Goal: Information Seeking & Learning: Learn about a topic

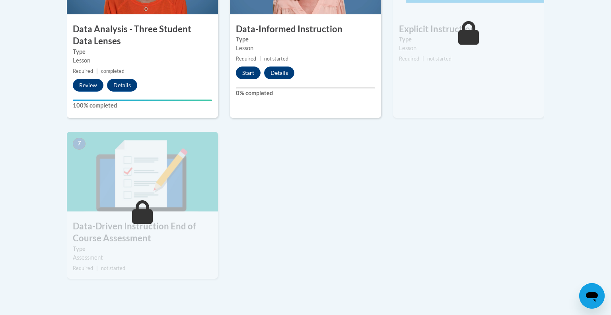
click at [248, 75] on button "Start" at bounding box center [248, 72] width 25 height 13
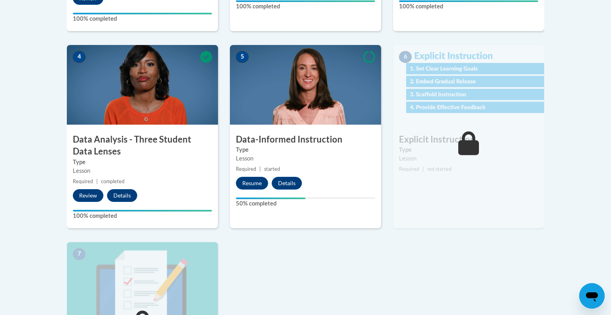
scroll to position [414, 0]
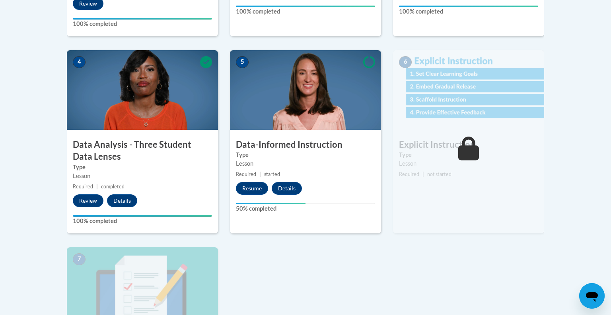
click at [476, 100] on img at bounding box center [468, 90] width 151 height 80
click at [252, 186] on button "Resume" at bounding box center [252, 188] width 32 height 13
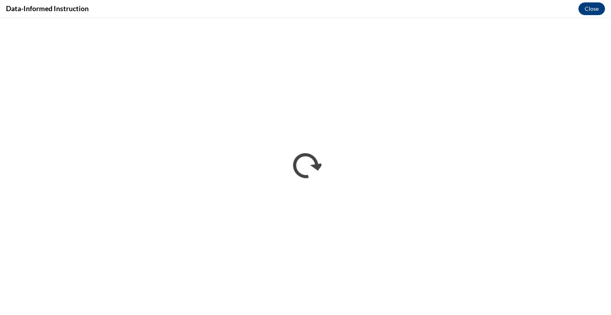
scroll to position [0, 0]
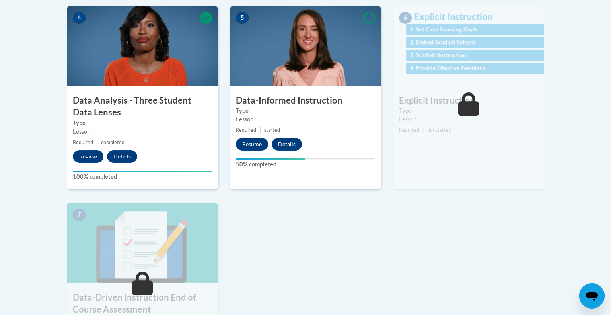
scroll to position [470, 0]
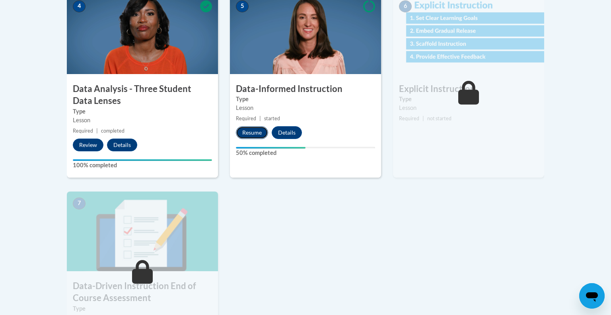
click at [256, 131] on button "Resume" at bounding box center [252, 132] width 32 height 13
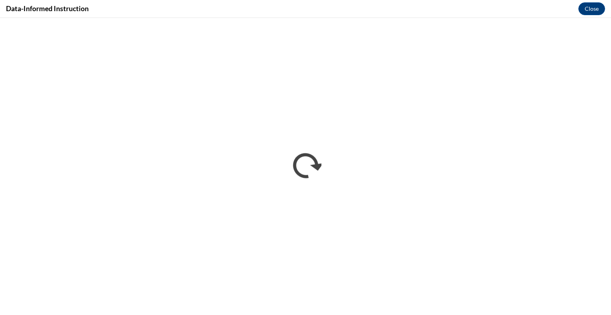
scroll to position [0, 0]
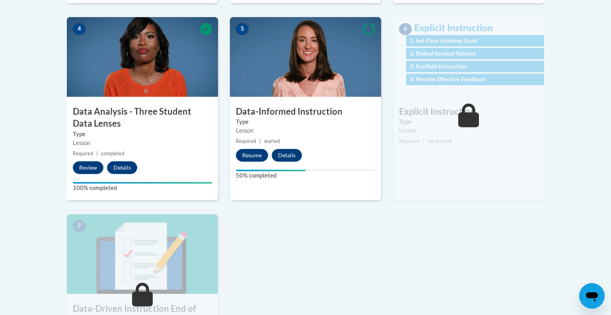
scroll to position [447, 0]
click at [246, 153] on button "Resume" at bounding box center [252, 154] width 32 height 13
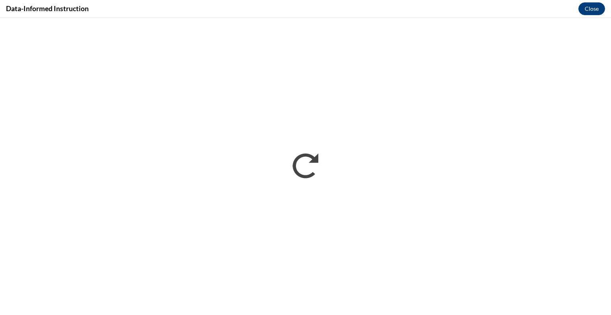
scroll to position [0, 0]
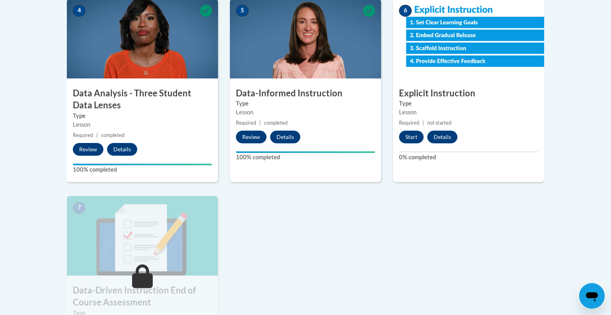
scroll to position [462, 0]
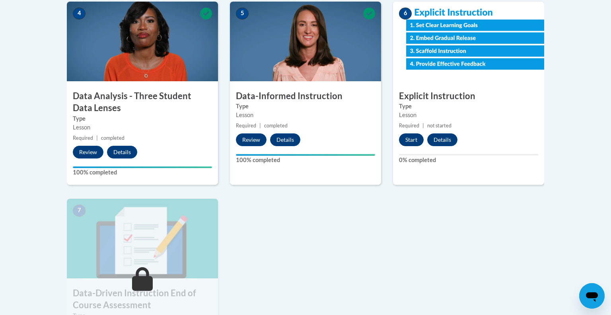
click at [412, 138] on button "Start" at bounding box center [411, 139] width 25 height 13
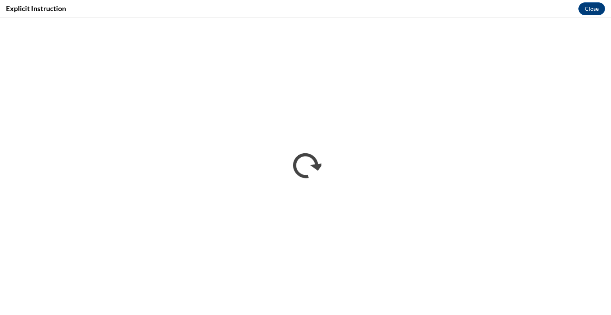
scroll to position [0, 0]
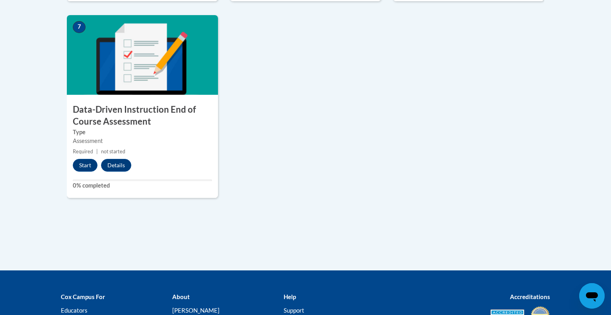
scroll to position [658, 0]
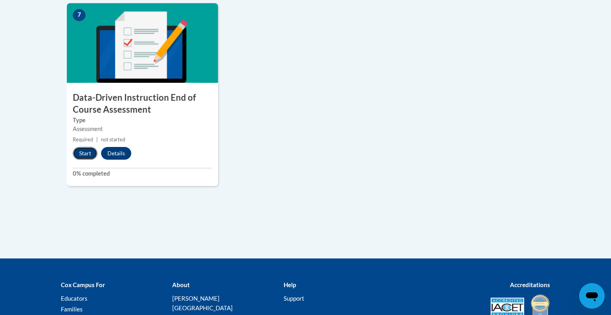
click at [81, 155] on button "Start" at bounding box center [85, 153] width 25 height 13
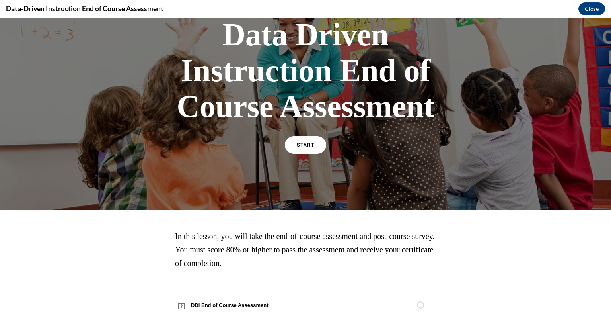
scroll to position [80, 0]
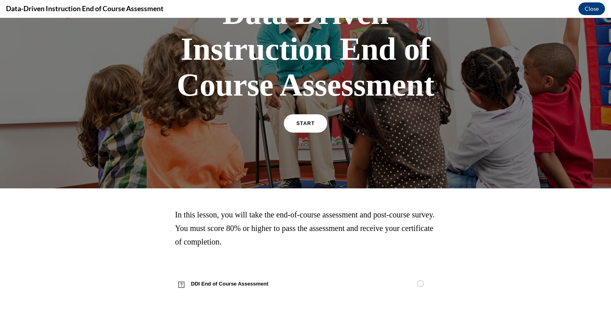
click at [310, 125] on link "START" at bounding box center [305, 123] width 43 height 18
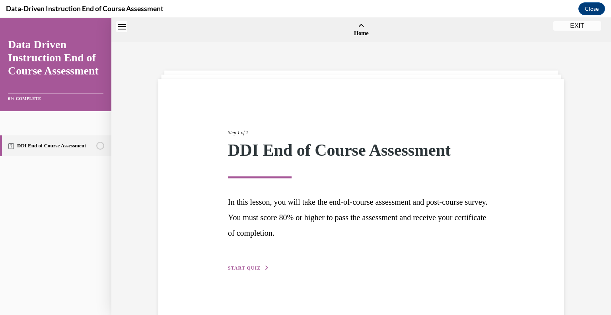
scroll to position [25, 0]
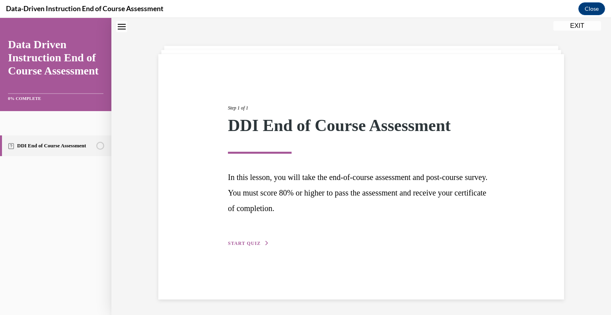
click at [251, 244] on span "START QUIZ" at bounding box center [244, 243] width 33 height 6
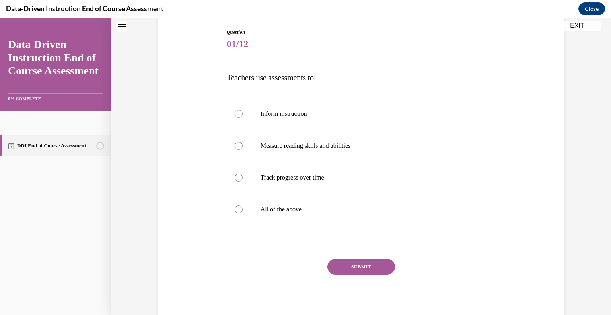
scroll to position [84, 0]
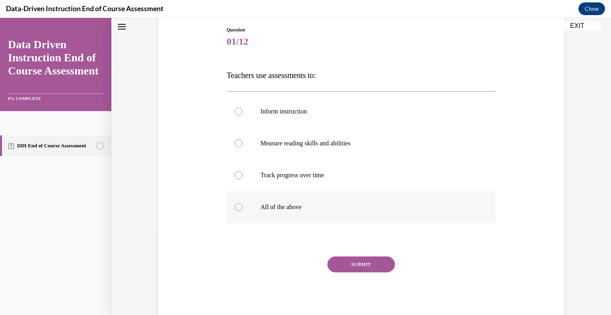
click at [239, 208] on div at bounding box center [239, 207] width 8 height 8
click at [239, 208] on input "All of the above" at bounding box center [239, 207] width 8 height 8
radio input "true"
click at [366, 266] on button "SUBMIT" at bounding box center [361, 264] width 68 height 16
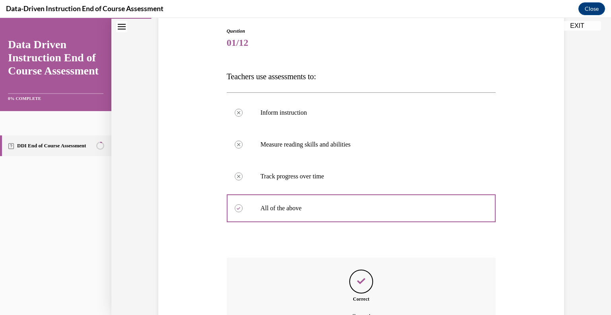
scroll to position [171, 0]
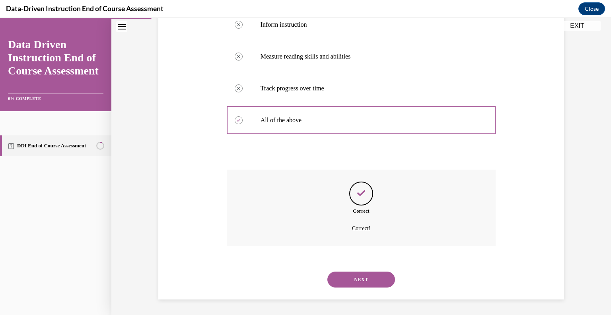
click at [365, 276] on button "NEXT" at bounding box center [361, 279] width 68 height 16
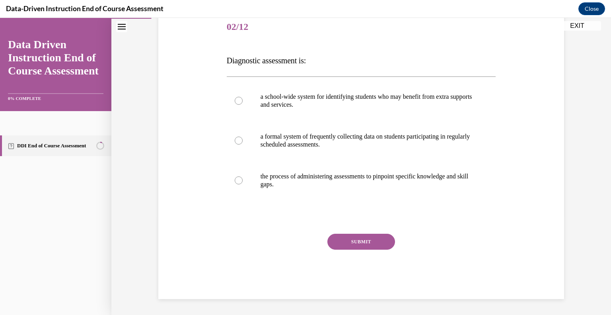
scroll to position [88, 0]
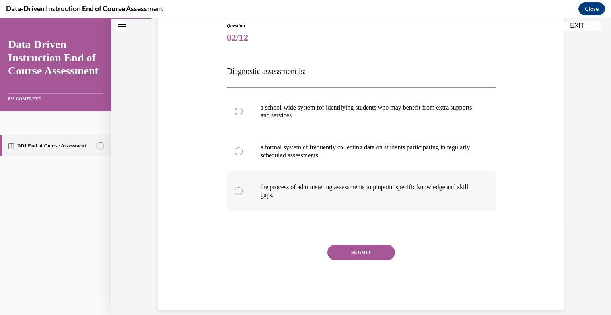
click at [238, 190] on div at bounding box center [239, 191] width 8 height 8
click at [238, 190] on input "the process of administering assessments to pinpoint specific knowledge and ski…" at bounding box center [239, 191] width 8 height 8
radio input "true"
click at [343, 252] on button "SUBMIT" at bounding box center [361, 252] width 68 height 16
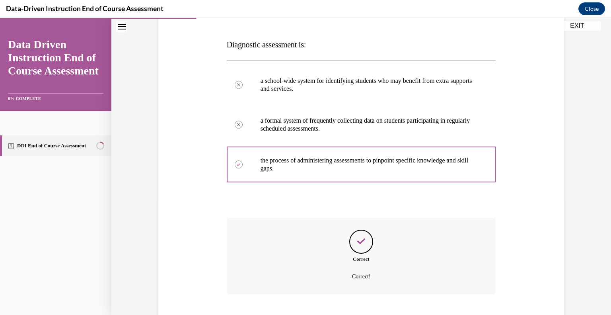
scroll to position [163, 0]
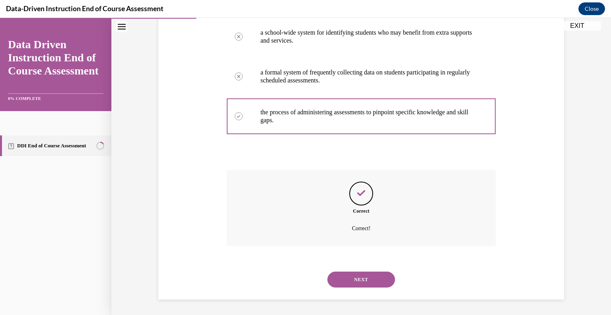
click at [365, 274] on button "NEXT" at bounding box center [361, 279] width 68 height 16
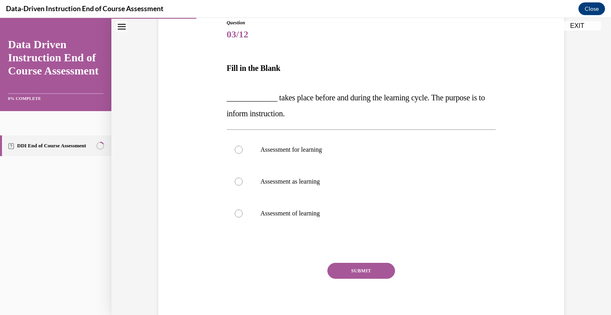
scroll to position [93, 0]
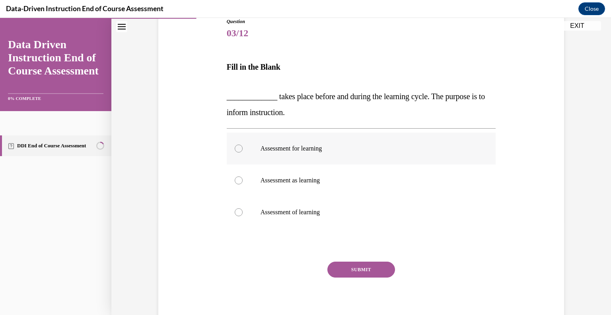
click at [239, 151] on div at bounding box center [239, 148] width 8 height 8
click at [239, 151] on input "Assessment for learning" at bounding box center [239, 148] width 8 height 8
radio input "true"
click at [368, 268] on button "SUBMIT" at bounding box center [361, 269] width 68 height 16
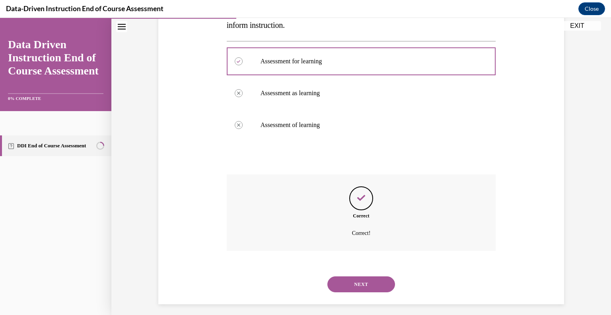
scroll to position [184, 0]
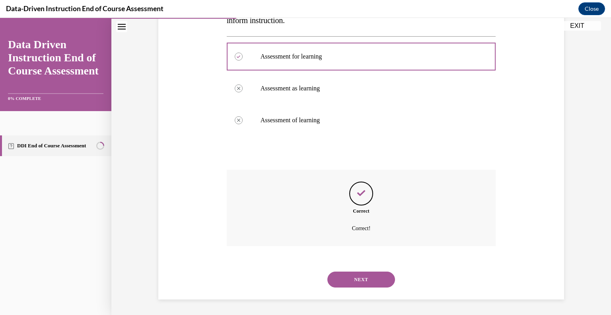
click at [357, 283] on button "NEXT" at bounding box center [361, 279] width 68 height 16
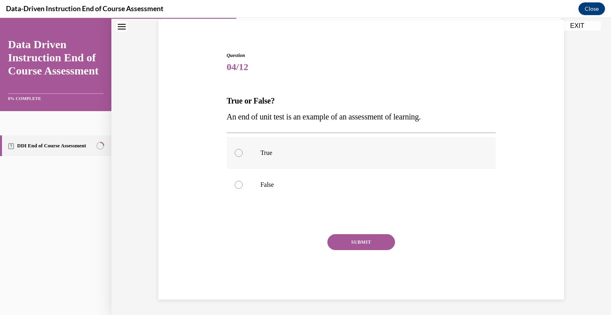
click at [238, 152] on div at bounding box center [239, 153] width 8 height 8
click at [238, 152] on input "True" at bounding box center [239, 153] width 8 height 8
radio input "true"
click at [361, 245] on button "SUBMIT" at bounding box center [361, 242] width 68 height 16
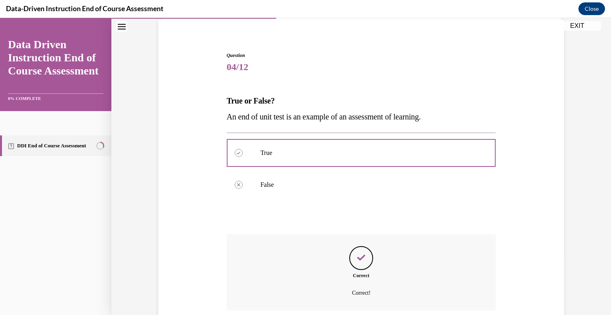
scroll to position [123, 0]
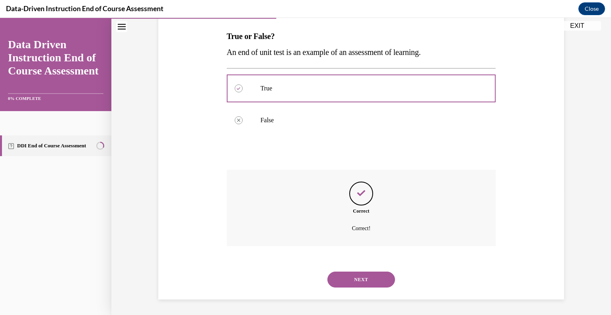
click at [368, 280] on button "NEXT" at bounding box center [361, 279] width 68 height 16
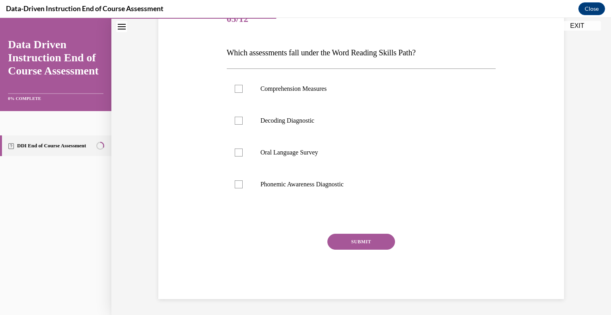
scroll to position [88, 0]
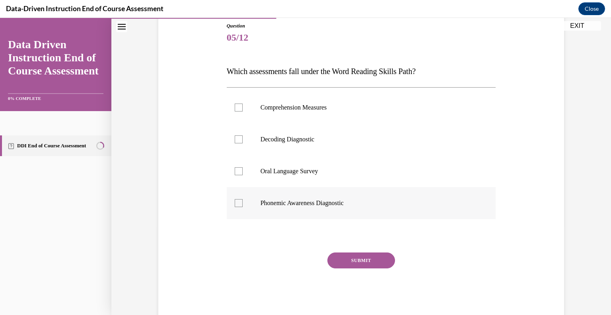
click at [235, 205] on div at bounding box center [239, 203] width 8 height 8
click at [235, 205] on input "Phonemic Awareness Diagnostic" at bounding box center [239, 203] width 8 height 8
checkbox input "true"
click at [361, 261] on button "SUBMIT" at bounding box center [361, 260] width 68 height 16
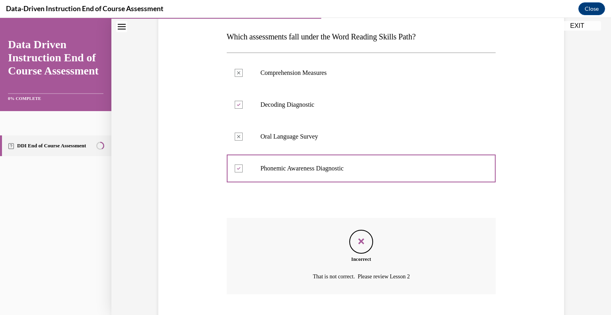
scroll to position [171, 0]
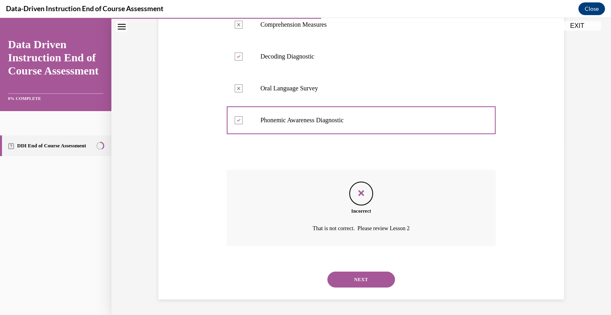
click at [371, 280] on button "NEXT" at bounding box center [361, 279] width 68 height 16
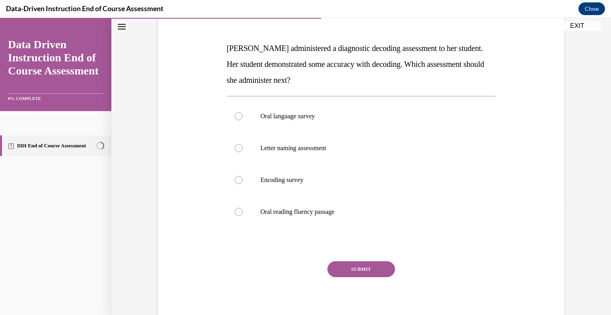
scroll to position [112, 0]
click at [237, 180] on div at bounding box center [239, 179] width 8 height 8
click at [237, 180] on input "Encoding survey" at bounding box center [239, 179] width 8 height 8
radio input "true"
click at [348, 264] on button "SUBMIT" at bounding box center [361, 268] width 68 height 16
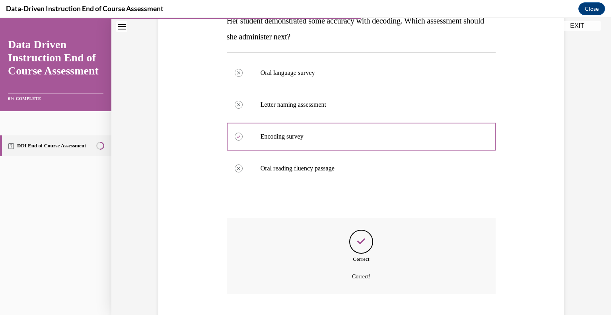
scroll to position [203, 0]
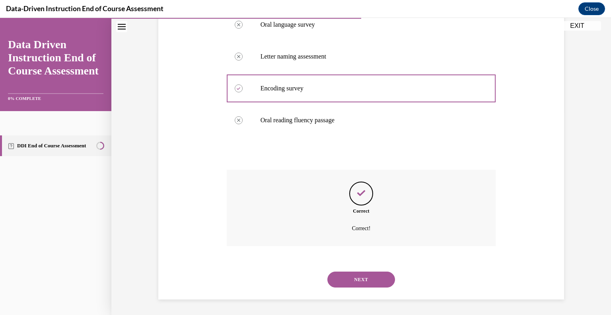
click at [358, 275] on button "NEXT" at bounding box center [361, 279] width 68 height 16
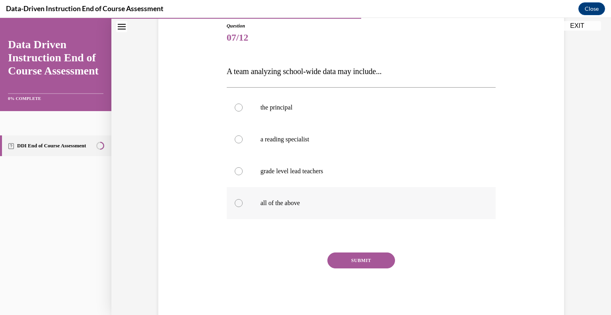
click at [238, 202] on div at bounding box center [239, 203] width 8 height 8
click at [238, 202] on input "all of the above" at bounding box center [239, 203] width 8 height 8
radio input "true"
click at [341, 259] on button "SUBMIT" at bounding box center [361, 260] width 68 height 16
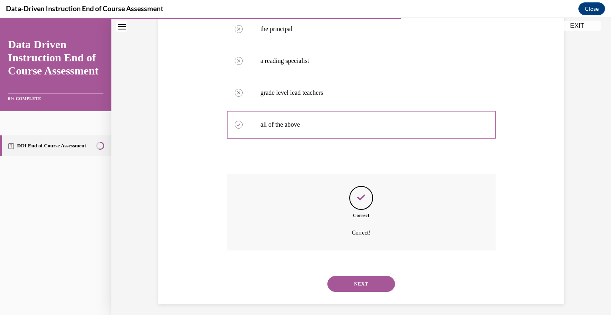
scroll to position [171, 0]
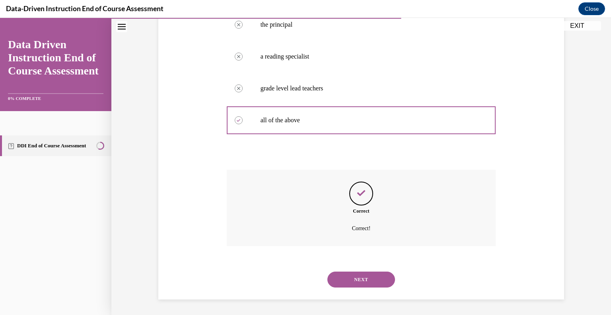
click at [343, 277] on button "NEXT" at bounding box center [361, 279] width 68 height 16
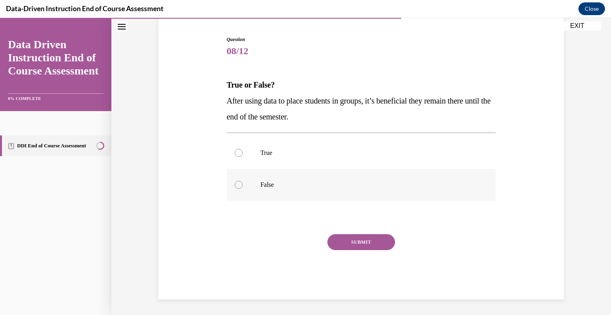
click at [238, 183] on div at bounding box center [239, 185] width 8 height 8
click at [238, 183] on input "False" at bounding box center [239, 185] width 8 height 8
radio input "true"
click at [369, 238] on button "SUBMIT" at bounding box center [361, 242] width 68 height 16
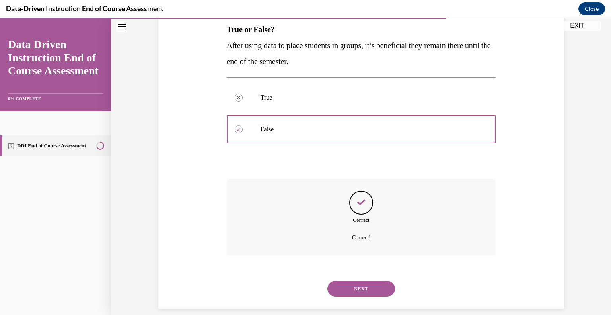
scroll to position [139, 0]
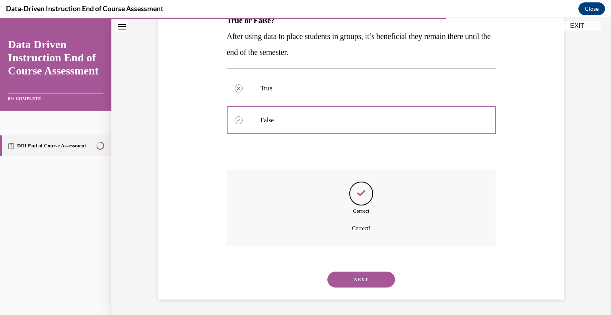
click at [355, 277] on button "NEXT" at bounding box center [361, 279] width 68 height 16
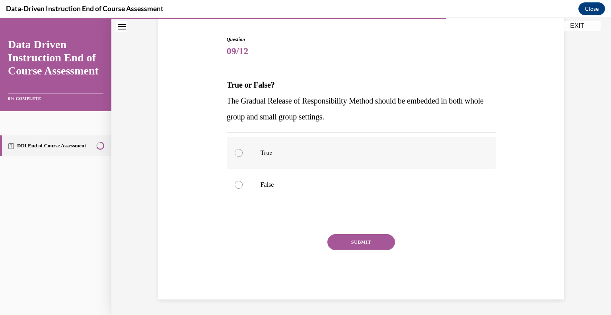
click at [239, 153] on div at bounding box center [239, 153] width 8 height 8
click at [239, 153] on input "True" at bounding box center [239, 153] width 8 height 8
radio input "true"
click at [367, 241] on button "SUBMIT" at bounding box center [361, 242] width 68 height 16
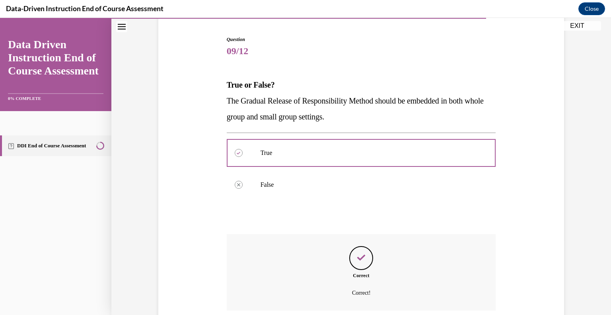
scroll to position [139, 0]
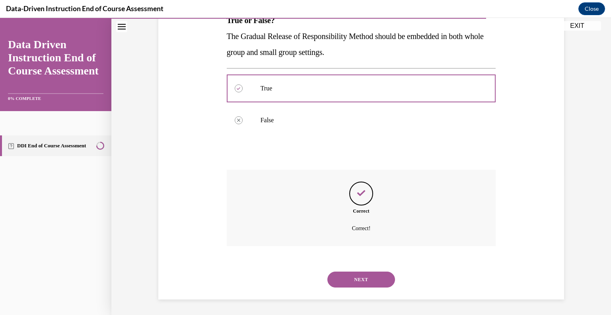
click at [363, 276] on button "NEXT" at bounding box center [361, 279] width 68 height 16
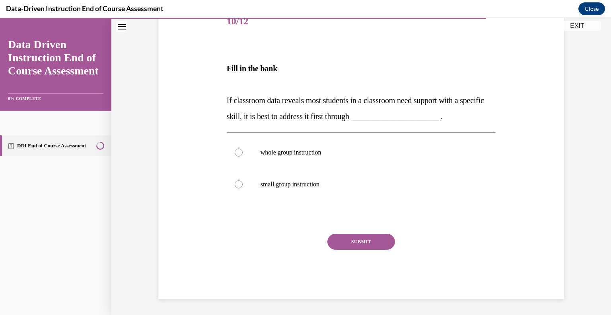
scroll to position [88, 0]
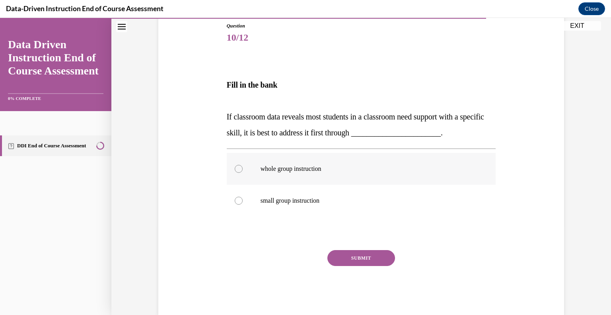
click at [237, 169] on div at bounding box center [239, 169] width 8 height 8
click at [237, 169] on input "whole group instruction" at bounding box center [239, 169] width 8 height 8
radio input "true"
click at [367, 263] on button "SUBMIT" at bounding box center [361, 258] width 68 height 16
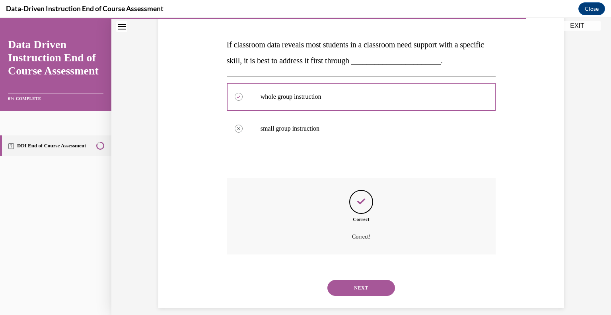
scroll to position [169, 0]
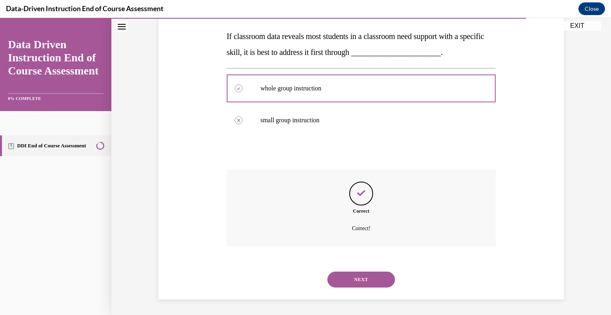
click at [367, 280] on button "NEXT" at bounding box center [361, 279] width 68 height 16
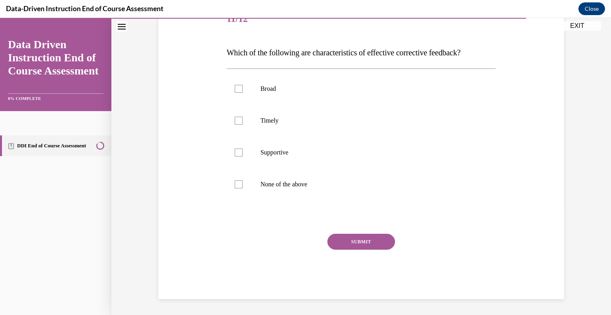
scroll to position [88, 0]
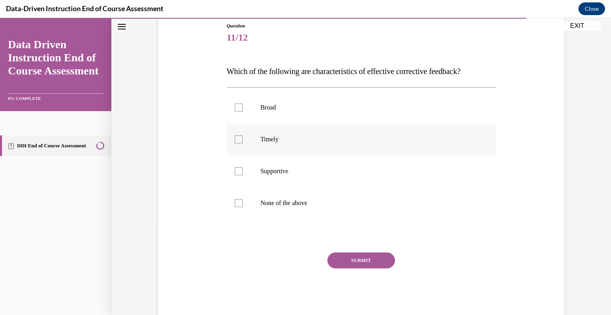
click at [235, 142] on div at bounding box center [239, 139] width 8 height 8
click at [235, 142] on input "Timely" at bounding box center [239, 139] width 8 height 8
checkbox input "true"
click at [237, 171] on div at bounding box center [239, 171] width 8 height 8
click at [237, 171] on input "Supportive" at bounding box center [239, 171] width 8 height 8
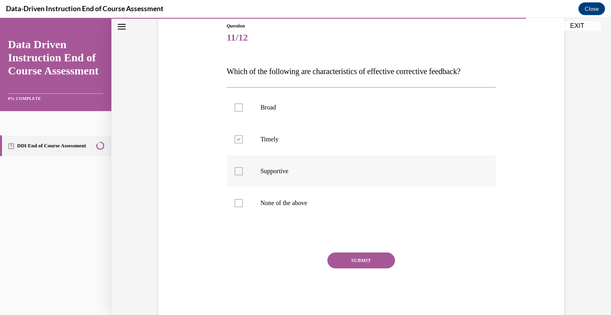
checkbox input "true"
click at [364, 261] on button "SUBMIT" at bounding box center [361, 260] width 68 height 16
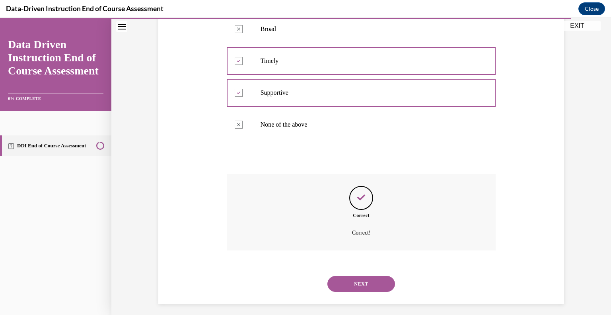
scroll to position [171, 0]
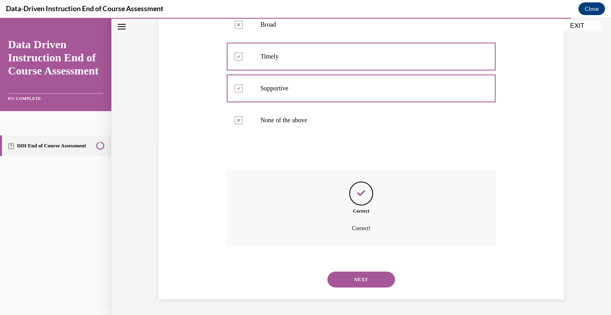
click at [358, 282] on button "NEXT" at bounding box center [361, 279] width 68 height 16
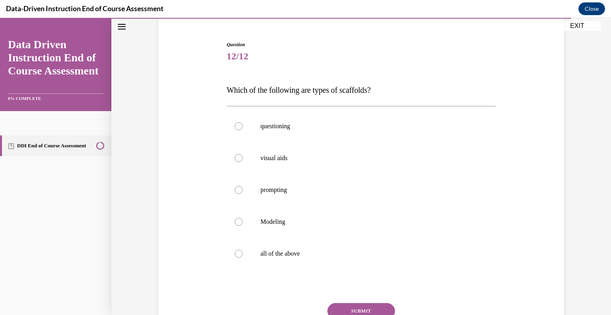
scroll to position [70, 0]
click at [240, 252] on div at bounding box center [239, 253] width 8 height 8
click at [240, 252] on input "all of the above" at bounding box center [239, 253] width 8 height 8
radio input "true"
click at [353, 307] on button "SUBMIT" at bounding box center [361, 310] width 68 height 16
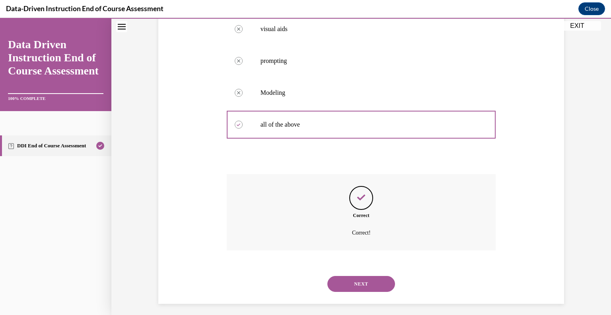
scroll to position [203, 0]
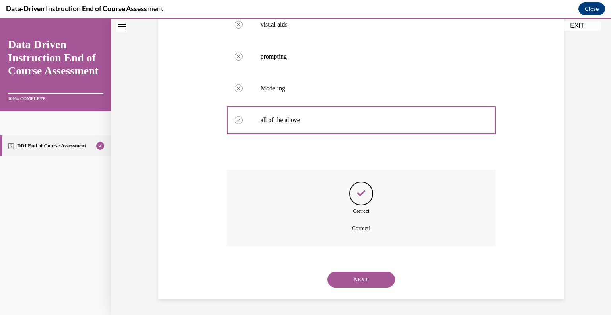
click at [367, 275] on button "NEXT" at bounding box center [361, 279] width 68 height 16
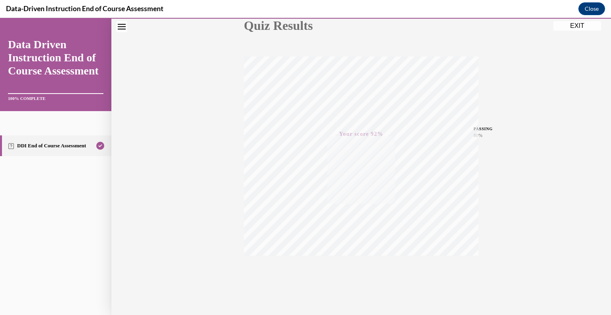
scroll to position [111, 0]
click at [573, 25] on button "EXIT" at bounding box center [577, 26] width 48 height 10
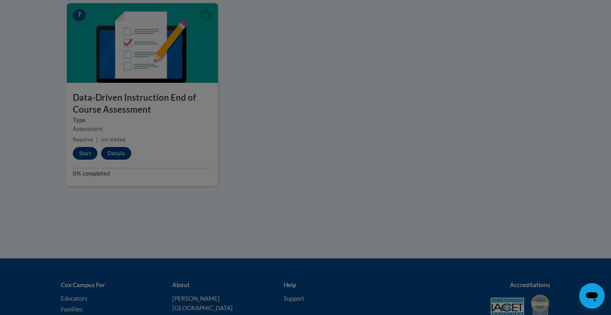
click at [322, 158] on div at bounding box center [305, 157] width 611 height 315
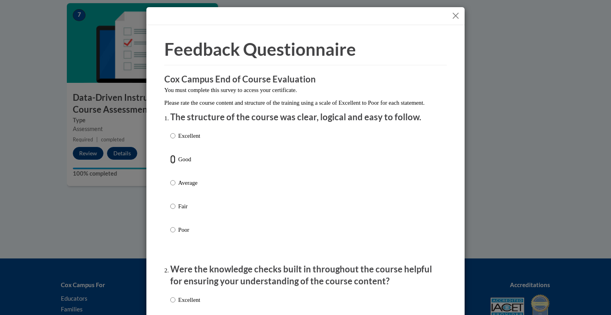
click at [171, 163] on input "Good" at bounding box center [172, 159] width 5 height 9
radio input "true"
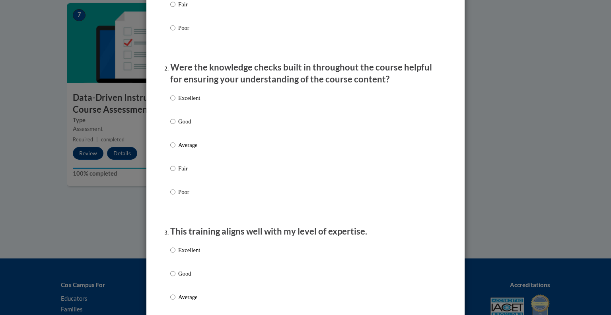
scroll to position [208, 0]
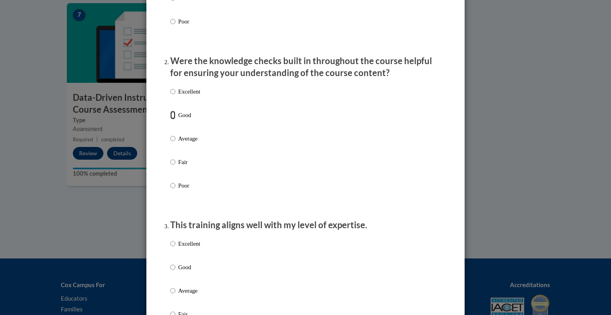
click at [174, 119] on input "Good" at bounding box center [172, 115] width 5 height 9
radio input "true"
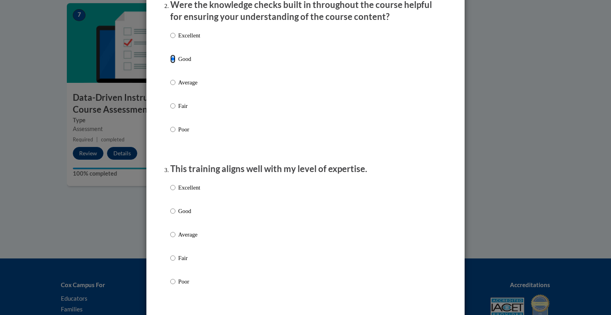
scroll to position [305, 0]
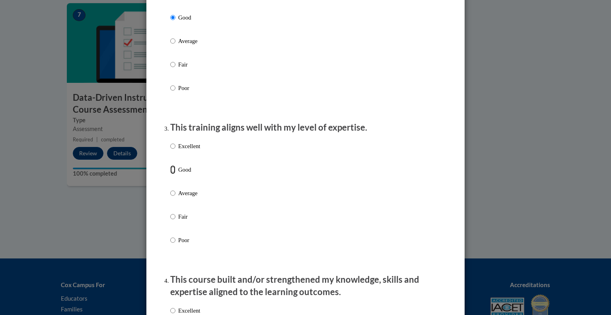
click at [172, 174] on input "Good" at bounding box center [172, 169] width 5 height 9
radio input "true"
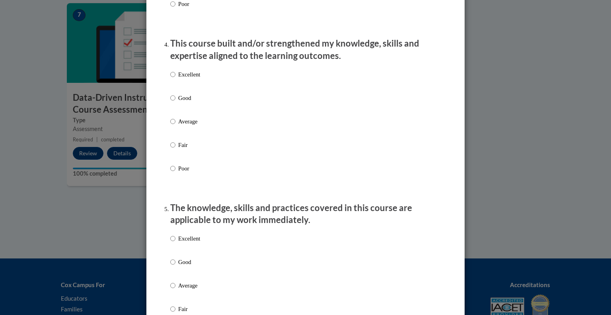
scroll to position [569, 0]
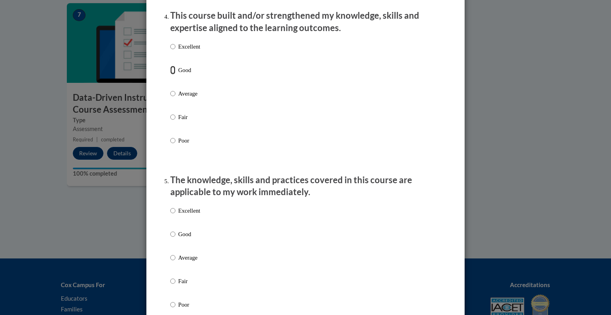
click at [172, 74] on input "Good" at bounding box center [172, 70] width 5 height 9
radio input "true"
click at [172, 238] on input "Good" at bounding box center [172, 233] width 5 height 9
radio input "true"
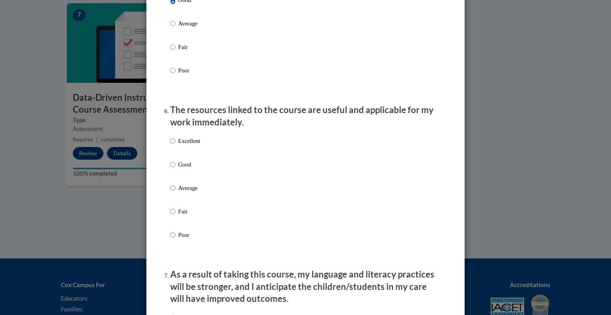
scroll to position [804, 0]
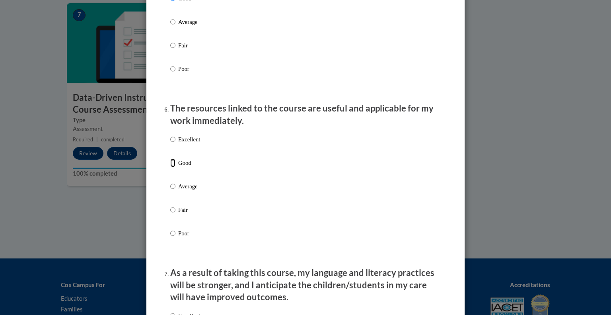
click at [171, 167] on input "Good" at bounding box center [172, 162] width 5 height 9
radio input "true"
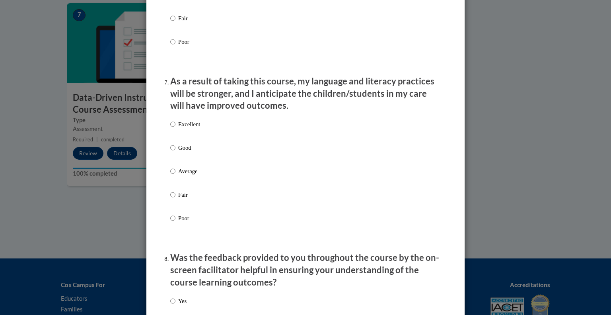
scroll to position [1006, 0]
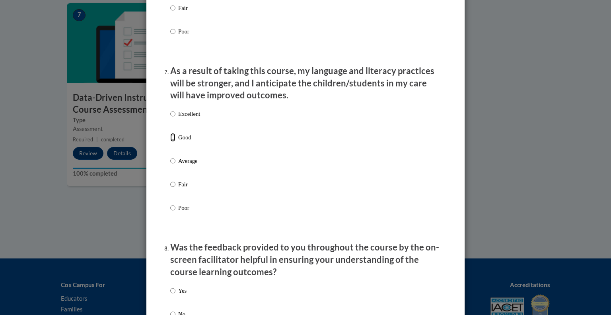
click at [173, 142] on input "Good" at bounding box center [172, 137] width 5 height 9
radio input "true"
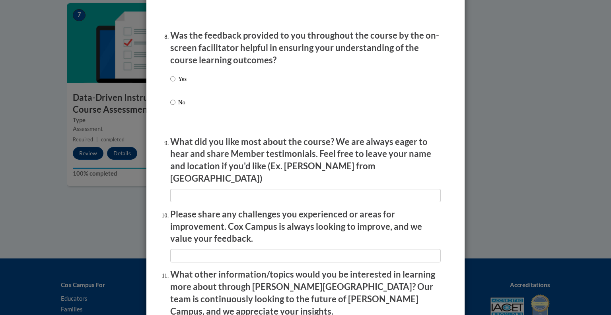
scroll to position [1236, 0]
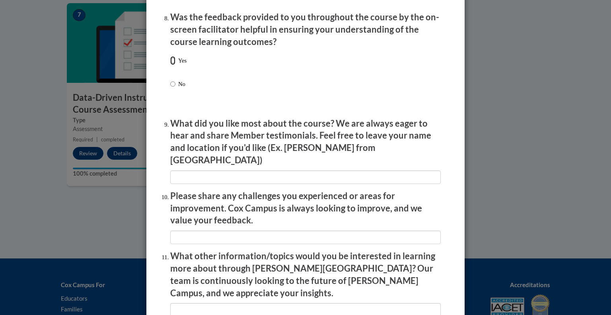
click at [173, 65] on input "Yes" at bounding box center [172, 60] width 5 height 9
radio input "true"
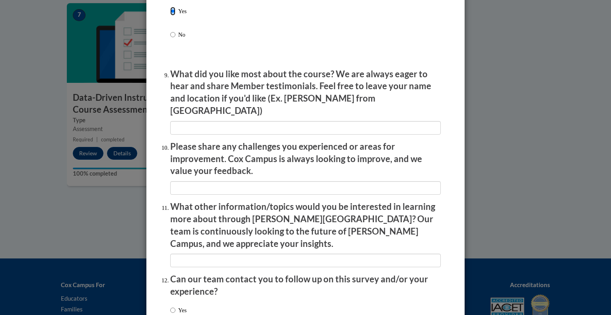
scroll to position [1341, 0]
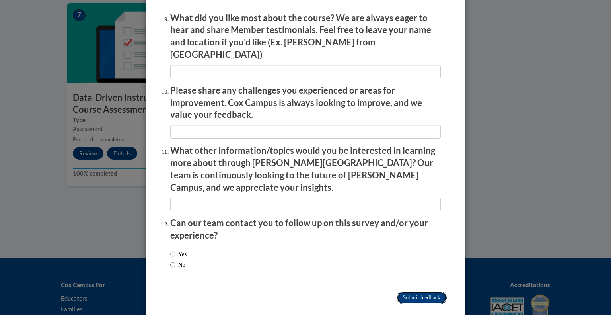
click at [423, 291] on input "Submit feedback" at bounding box center [421, 297] width 50 height 13
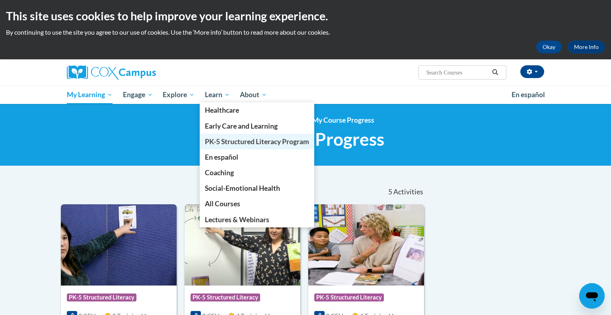
click at [208, 143] on span "PK-5 Structured Literacy Program" at bounding box center [257, 141] width 104 height 8
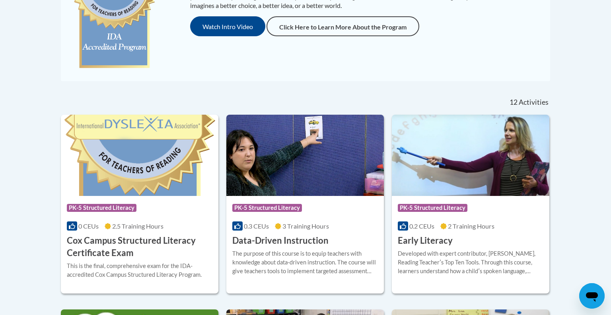
scroll to position [243, 0]
